Goal: Navigation & Orientation: Find specific page/section

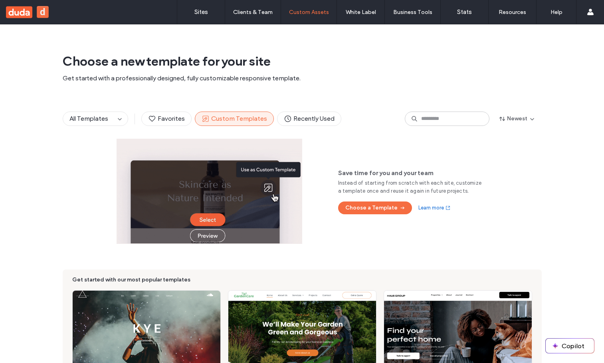
scroll to position [7, 0]
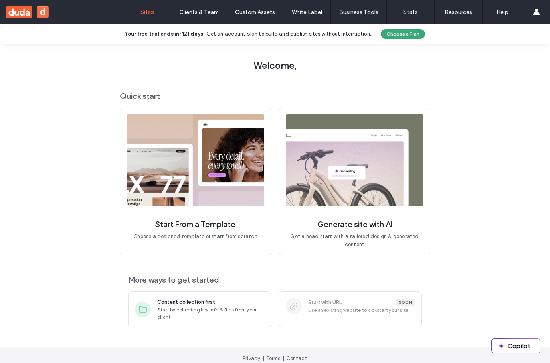
scroll to position [1, 0]
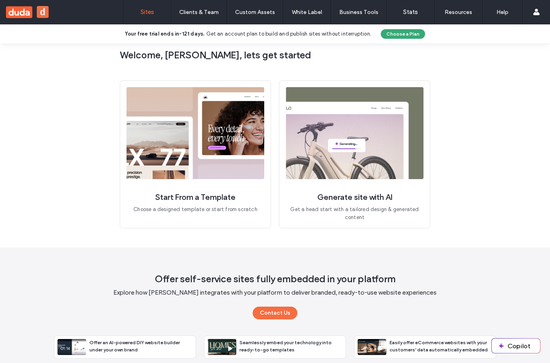
scroll to position [6, 0]
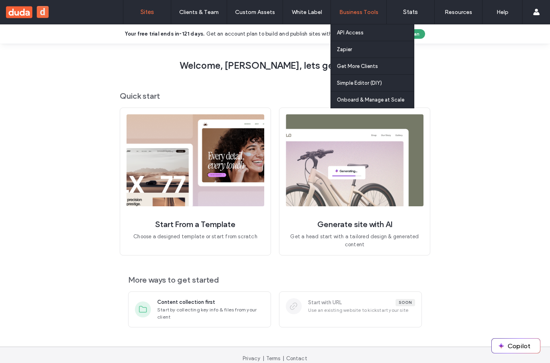
scroll to position [6, 0]
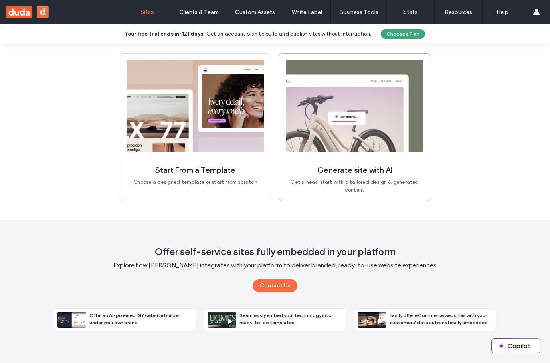
scroll to position [55, 0]
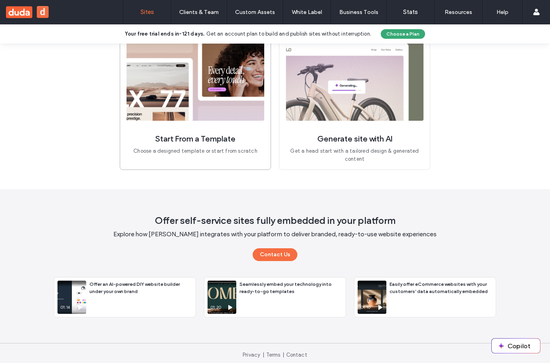
scroll to position [72, 0]
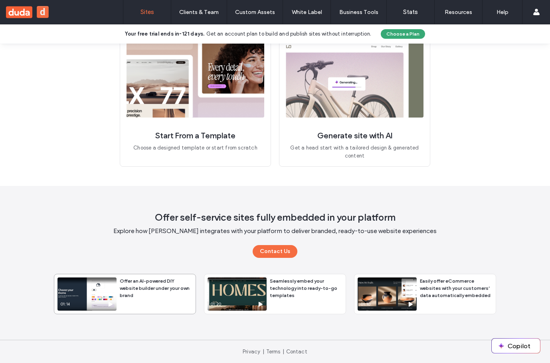
click at [110, 303] on icon at bounding box center [110, 304] width 6 height 6
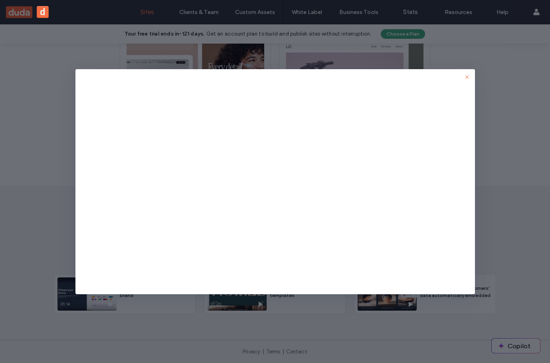
click at [466, 75] on icon "button" at bounding box center [467, 77] width 6 height 6
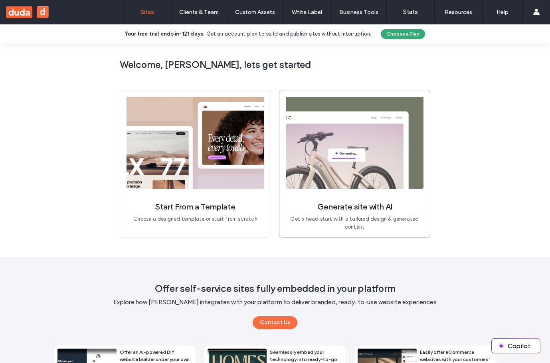
scroll to position [72, 0]
